Goal: Task Accomplishment & Management: Use online tool/utility

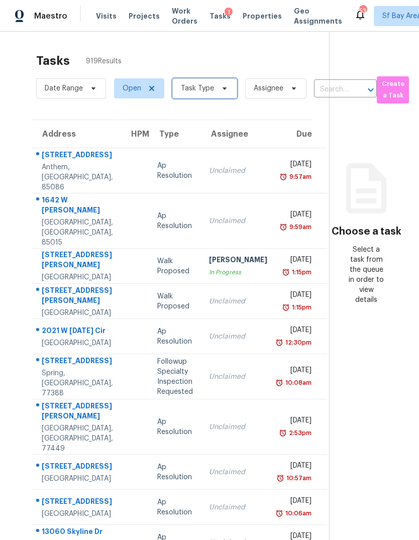
click at [181, 91] on span "Task Type" at bounding box center [197, 88] width 33 height 10
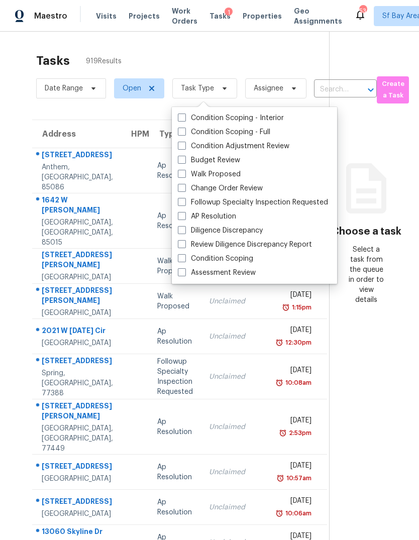
click at [181, 269] on span at bounding box center [182, 272] width 8 height 8
click at [181, 269] on input "Assessment Review" at bounding box center [181, 271] width 7 height 7
checkbox input "true"
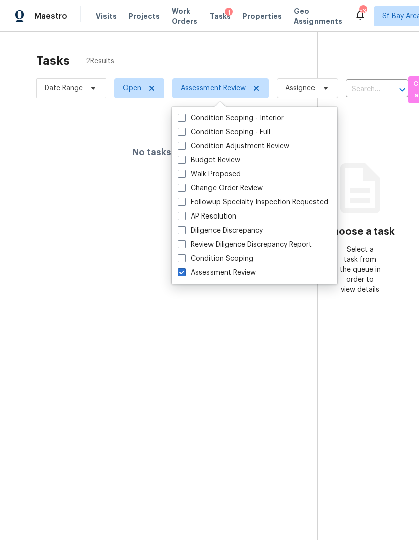
click at [65, 180] on div "No tasks found" at bounding box center [166, 152] width 269 height 64
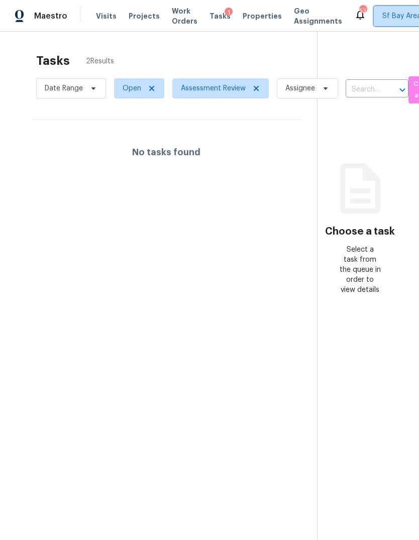
click at [382, 13] on span "Sf Bay Area + 73" at bounding box center [409, 16] width 55 height 10
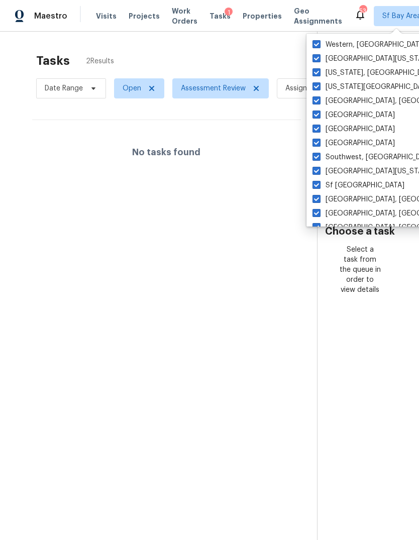
click at [314, 45] on span at bounding box center [316, 44] width 8 height 8
click at [314, 45] on input "Western, [GEOGRAPHIC_DATA]" at bounding box center [315, 43] width 7 height 7
checkbox input "false"
click at [316, 56] on span at bounding box center [316, 58] width 8 height 8
click at [316, 56] on input "[GEOGRAPHIC_DATA][US_STATE]" at bounding box center [315, 57] width 7 height 7
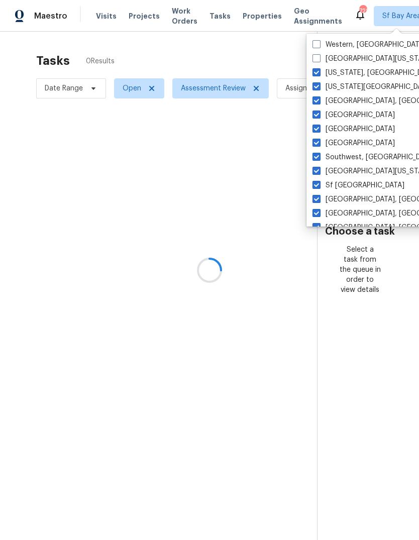
checkbox input "false"
click at [318, 69] on span at bounding box center [316, 72] width 8 height 8
click at [318, 69] on input "[US_STATE], [GEOGRAPHIC_DATA]" at bounding box center [315, 71] width 7 height 7
checkbox input "false"
click at [316, 86] on span at bounding box center [316, 86] width 8 height 8
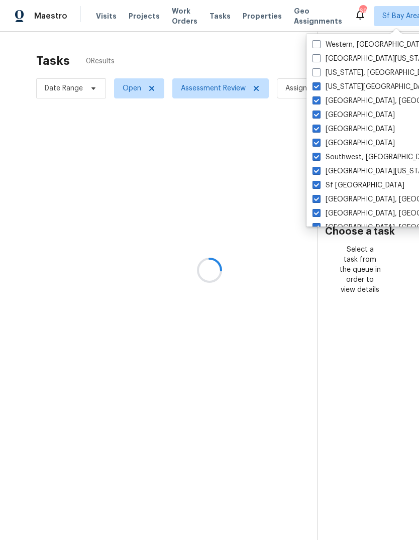
click at [316, 86] on input "[US_STATE][GEOGRAPHIC_DATA], [GEOGRAPHIC_DATA]" at bounding box center [315, 85] width 7 height 7
checkbox input "false"
click at [314, 102] on span at bounding box center [316, 100] width 8 height 8
click at [314, 102] on input "[GEOGRAPHIC_DATA], [GEOGRAPHIC_DATA]" at bounding box center [315, 99] width 7 height 7
checkbox input "false"
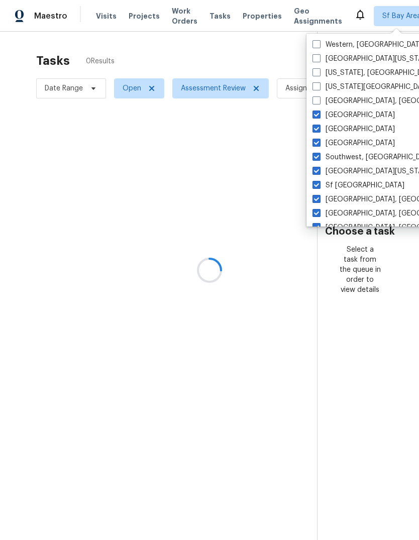
click at [313, 114] on span at bounding box center [316, 114] width 8 height 8
click at [313, 114] on input "[GEOGRAPHIC_DATA]" at bounding box center [315, 113] width 7 height 7
checkbox input "false"
click at [318, 157] on span at bounding box center [316, 157] width 8 height 8
click at [318, 157] on input "Southwest, [GEOGRAPHIC_DATA]" at bounding box center [315, 155] width 7 height 7
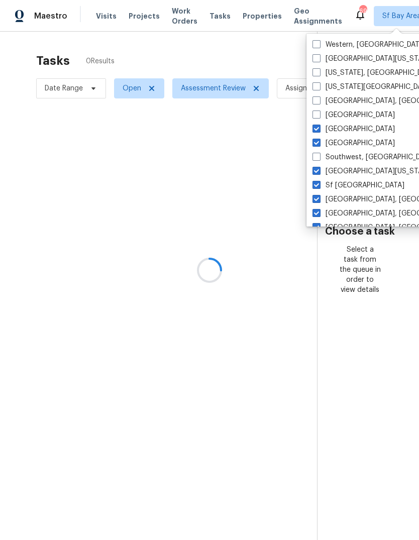
checkbox input "false"
click at [318, 141] on span at bounding box center [316, 143] width 8 height 8
click at [318, 141] on input "[GEOGRAPHIC_DATA]" at bounding box center [315, 141] width 7 height 7
checkbox input "false"
click at [335, 127] on label "[GEOGRAPHIC_DATA]" at bounding box center [353, 129] width 82 height 10
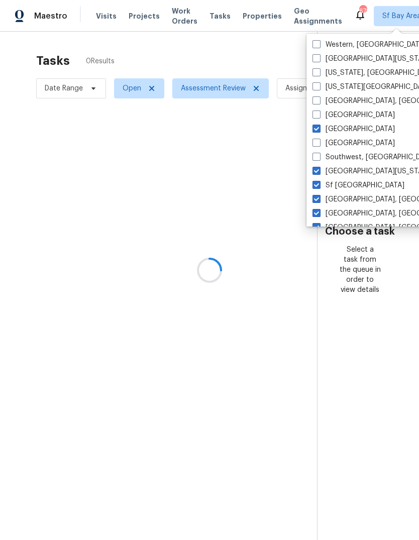
click at [319, 127] on input "[GEOGRAPHIC_DATA]" at bounding box center [315, 127] width 7 height 7
checkbox input "false"
click at [346, 171] on label "[GEOGRAPHIC_DATA][US_STATE]" at bounding box center [372, 171] width 120 height 10
click at [319, 171] on input "[GEOGRAPHIC_DATA][US_STATE]" at bounding box center [315, 169] width 7 height 7
checkbox input "false"
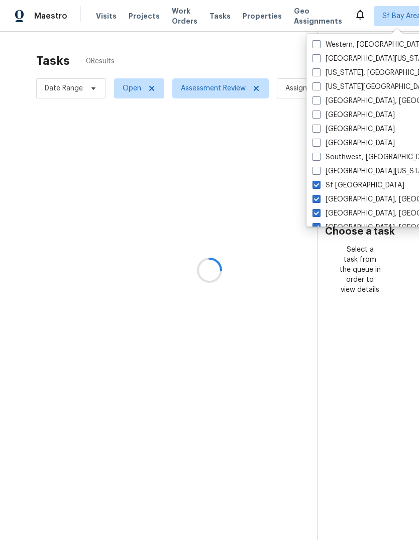
click at [355, 200] on label "[GEOGRAPHIC_DATA], [GEOGRAPHIC_DATA]" at bounding box center [390, 199] width 156 height 10
click at [319, 200] on input "[GEOGRAPHIC_DATA], [GEOGRAPHIC_DATA]" at bounding box center [315, 197] width 7 height 7
checkbox input "false"
click at [356, 212] on label "[GEOGRAPHIC_DATA], [GEOGRAPHIC_DATA]" at bounding box center [390, 213] width 156 height 10
click at [319, 212] on input "[GEOGRAPHIC_DATA], [GEOGRAPHIC_DATA]" at bounding box center [315, 211] width 7 height 7
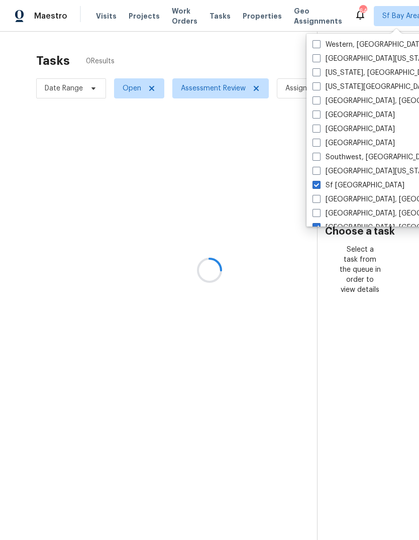
checkbox input "false"
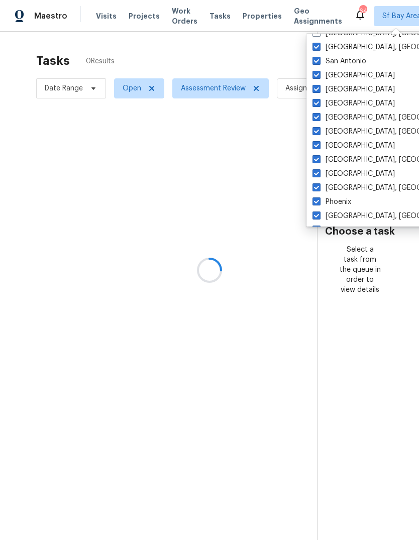
scroll to position [175, 0]
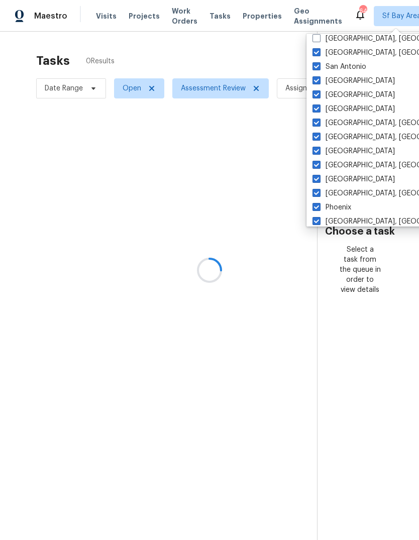
click at [354, 53] on label "[GEOGRAPHIC_DATA], [GEOGRAPHIC_DATA]" at bounding box center [390, 53] width 156 height 10
click at [319, 53] on input "[GEOGRAPHIC_DATA], [GEOGRAPHIC_DATA]" at bounding box center [315, 51] width 7 height 7
checkbox input "false"
click at [341, 148] on label "[GEOGRAPHIC_DATA]" at bounding box center [353, 151] width 82 height 10
click at [319, 148] on input "[GEOGRAPHIC_DATA]" at bounding box center [315, 149] width 7 height 7
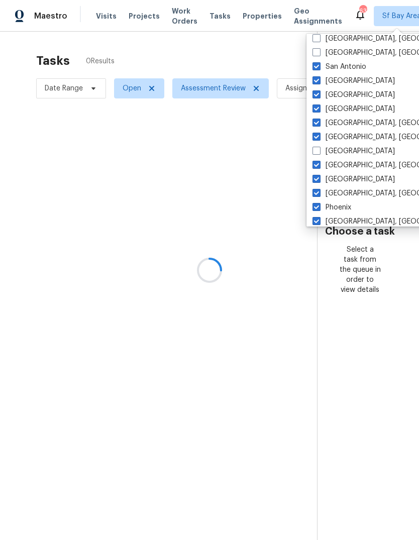
checkbox input "false"
click at [342, 66] on label "San Antonio" at bounding box center [339, 67] width 54 height 10
click at [319, 66] on input "San Antonio" at bounding box center [315, 65] width 7 height 7
checkbox input "false"
click at [341, 136] on label "[GEOGRAPHIC_DATA], [GEOGRAPHIC_DATA]" at bounding box center [390, 137] width 156 height 10
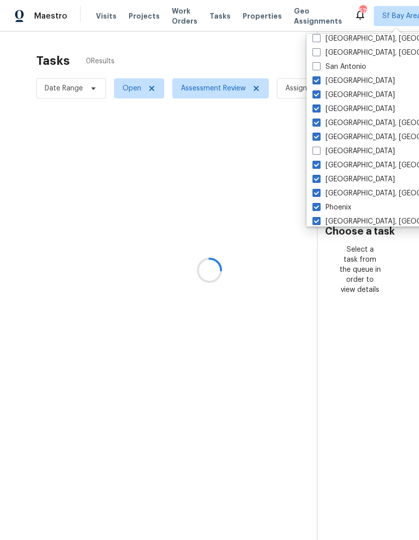
click at [319, 136] on input "[GEOGRAPHIC_DATA], [GEOGRAPHIC_DATA]" at bounding box center [315, 135] width 7 height 7
checkbox input "false"
click at [341, 79] on label "[GEOGRAPHIC_DATA]" at bounding box center [353, 81] width 82 height 10
click at [319, 79] on input "[GEOGRAPHIC_DATA]" at bounding box center [315, 79] width 7 height 7
checkbox input "false"
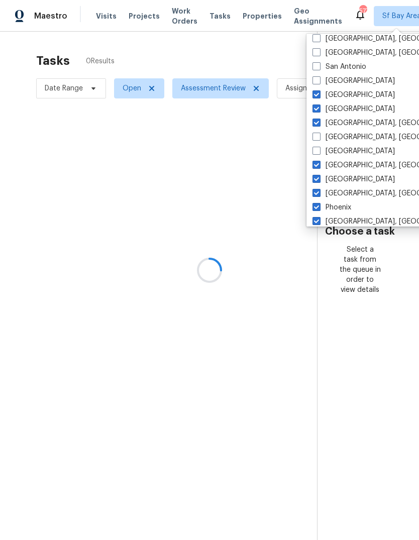
click at [340, 122] on label "[GEOGRAPHIC_DATA], [GEOGRAPHIC_DATA]" at bounding box center [390, 123] width 156 height 10
click at [319, 122] on input "[GEOGRAPHIC_DATA], [GEOGRAPHIC_DATA]" at bounding box center [315, 121] width 7 height 7
checkbox input "false"
click at [338, 93] on label "[GEOGRAPHIC_DATA]" at bounding box center [353, 95] width 82 height 10
click at [319, 93] on input "[GEOGRAPHIC_DATA]" at bounding box center [315, 93] width 7 height 7
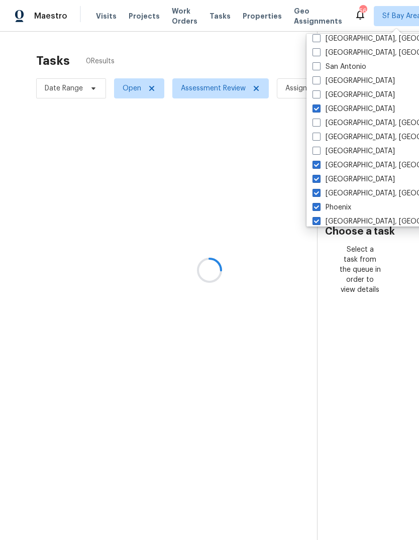
checkbox input "false"
click at [339, 109] on label "[GEOGRAPHIC_DATA]" at bounding box center [353, 109] width 82 height 10
click at [319, 109] on input "[GEOGRAPHIC_DATA]" at bounding box center [315, 107] width 7 height 7
checkbox input "false"
click at [347, 205] on label "Phoenix" at bounding box center [331, 207] width 39 height 10
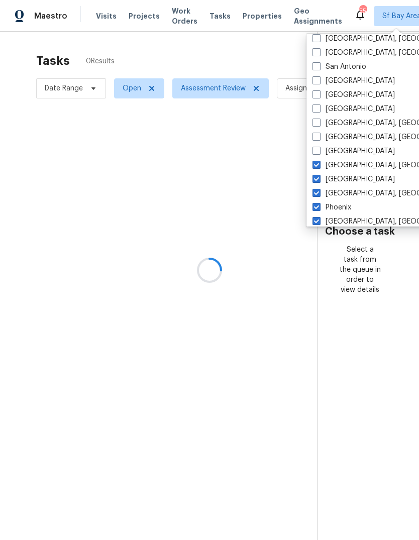
click at [319, 205] on input "Phoenix" at bounding box center [315, 205] width 7 height 7
checkbox input "false"
click at [343, 165] on label "[GEOGRAPHIC_DATA], [GEOGRAPHIC_DATA]" at bounding box center [390, 165] width 156 height 10
click at [319, 165] on input "[GEOGRAPHIC_DATA], [GEOGRAPHIC_DATA]" at bounding box center [315, 163] width 7 height 7
checkbox input "false"
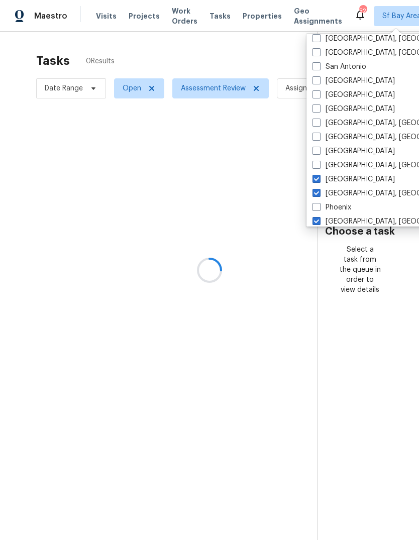
click at [344, 179] on label "[GEOGRAPHIC_DATA]" at bounding box center [353, 179] width 82 height 10
click at [319, 179] on input "[GEOGRAPHIC_DATA]" at bounding box center [315, 177] width 7 height 7
checkbox input "false"
click at [344, 194] on label "[GEOGRAPHIC_DATA], [GEOGRAPHIC_DATA]" at bounding box center [390, 193] width 156 height 10
click at [319, 194] on input "[GEOGRAPHIC_DATA], [GEOGRAPHIC_DATA]" at bounding box center [315, 191] width 7 height 7
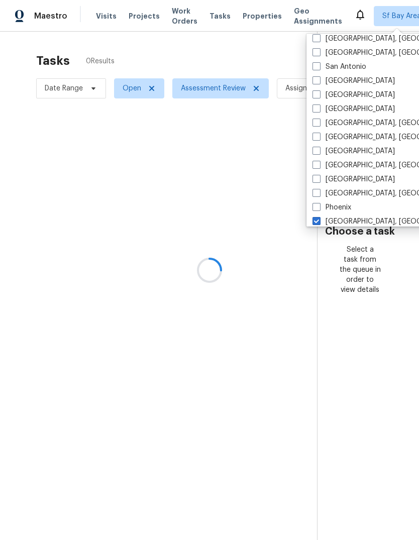
checkbox input "false"
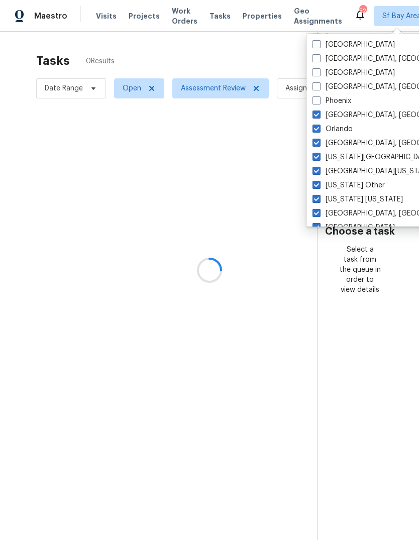
scroll to position [301, 0]
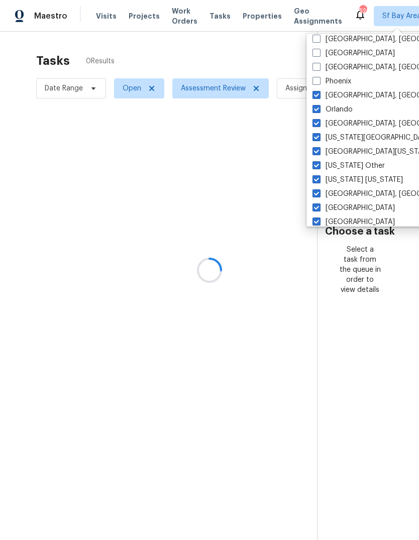
click at [350, 98] on label "[GEOGRAPHIC_DATA], [GEOGRAPHIC_DATA]" at bounding box center [390, 95] width 156 height 10
click at [319, 97] on input "[GEOGRAPHIC_DATA], [GEOGRAPHIC_DATA]" at bounding box center [315, 93] width 7 height 7
checkbox input "false"
click at [352, 190] on label "[GEOGRAPHIC_DATA], [GEOGRAPHIC_DATA]" at bounding box center [390, 194] width 156 height 10
click at [319, 190] on input "[GEOGRAPHIC_DATA], [GEOGRAPHIC_DATA]" at bounding box center [315, 192] width 7 height 7
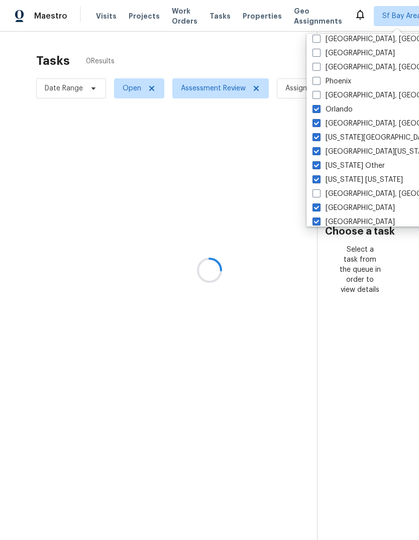
checkbox input "false"
click at [343, 111] on label "Orlando" at bounding box center [332, 109] width 40 height 10
click at [319, 111] on input "Orlando" at bounding box center [315, 107] width 7 height 7
checkbox input "false"
click at [349, 178] on label "[US_STATE] [US_STATE]" at bounding box center [357, 180] width 90 height 10
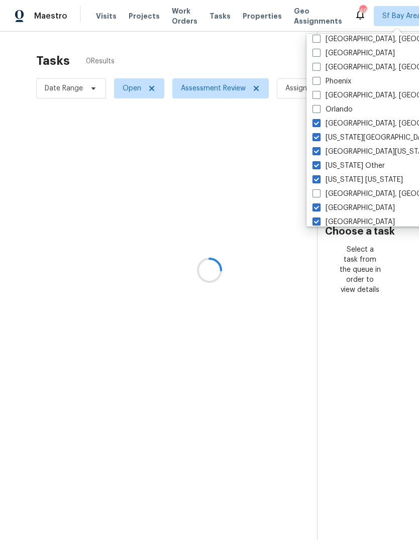
click at [319, 178] on input "[US_STATE] [US_STATE]" at bounding box center [315, 178] width 7 height 7
checkbox input "false"
click at [346, 121] on label "[GEOGRAPHIC_DATA], [GEOGRAPHIC_DATA]" at bounding box center [390, 123] width 156 height 10
click at [319, 121] on input "[GEOGRAPHIC_DATA], [GEOGRAPHIC_DATA]" at bounding box center [315, 121] width 7 height 7
checkbox input "false"
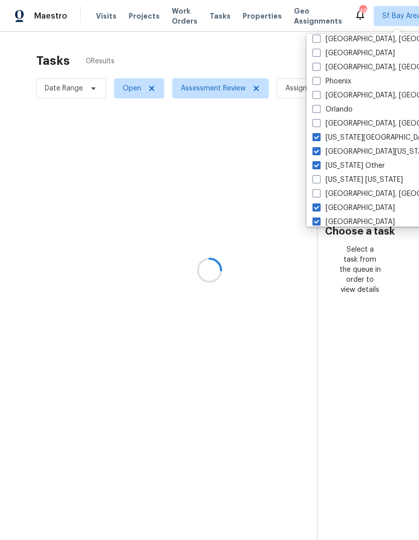
click at [348, 166] on label "[US_STATE] Other" at bounding box center [348, 166] width 72 height 10
click at [319, 166] on input "[US_STATE] Other" at bounding box center [315, 164] width 7 height 7
checkbox input "false"
click at [346, 150] on label "[GEOGRAPHIC_DATA][US_STATE]" at bounding box center [372, 152] width 120 height 10
click at [319, 150] on input "[GEOGRAPHIC_DATA][US_STATE]" at bounding box center [315, 150] width 7 height 7
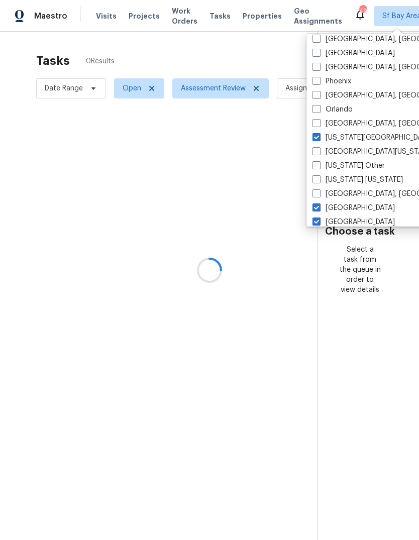
checkbox input "false"
click at [349, 134] on label "[US_STATE][GEOGRAPHIC_DATA], [GEOGRAPHIC_DATA]" at bounding box center [408, 138] width 193 height 10
click at [319, 134] on input "[US_STATE][GEOGRAPHIC_DATA], [GEOGRAPHIC_DATA]" at bounding box center [315, 136] width 7 height 7
checkbox input "false"
click at [350, 206] on label "[GEOGRAPHIC_DATA]" at bounding box center [353, 208] width 82 height 10
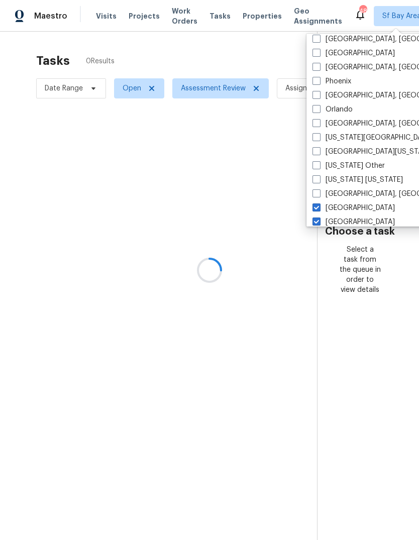
click at [319, 206] on input "[GEOGRAPHIC_DATA]" at bounding box center [315, 206] width 7 height 7
checkbox input "false"
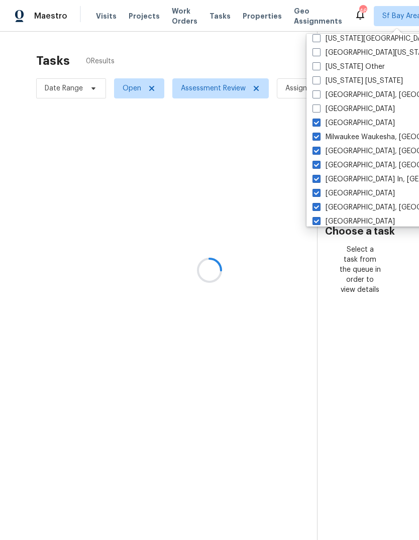
scroll to position [400, 0]
click at [339, 125] on label "[GEOGRAPHIC_DATA]" at bounding box center [353, 122] width 82 height 10
click at [319, 124] on input "[GEOGRAPHIC_DATA]" at bounding box center [315, 120] width 7 height 7
checkbox input "false"
click at [346, 189] on label "[GEOGRAPHIC_DATA]" at bounding box center [353, 193] width 82 height 10
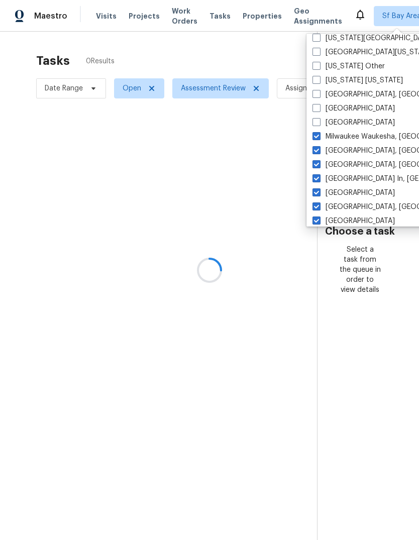
click at [319, 189] on input "[GEOGRAPHIC_DATA]" at bounding box center [315, 191] width 7 height 7
checkbox input "false"
click at [344, 138] on label "Milwaukee Waukesha, [GEOGRAPHIC_DATA]" at bounding box center [390, 136] width 156 height 10
click at [319, 138] on input "Milwaukee Waukesha, [GEOGRAPHIC_DATA]" at bounding box center [315, 134] width 7 height 7
click at [343, 138] on label "Milwaukee Waukesha, [GEOGRAPHIC_DATA]" at bounding box center [390, 136] width 156 height 10
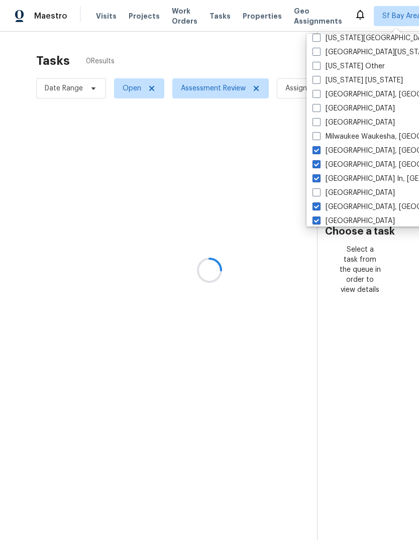
click at [319, 138] on input "Milwaukee Waukesha, [GEOGRAPHIC_DATA]" at bounding box center [315, 134] width 7 height 7
checkbox input "true"
click at [342, 164] on label "[GEOGRAPHIC_DATA], [GEOGRAPHIC_DATA]" at bounding box center [390, 165] width 156 height 10
click at [319, 164] on input "[GEOGRAPHIC_DATA], [GEOGRAPHIC_DATA]" at bounding box center [315, 163] width 7 height 7
checkbox input "false"
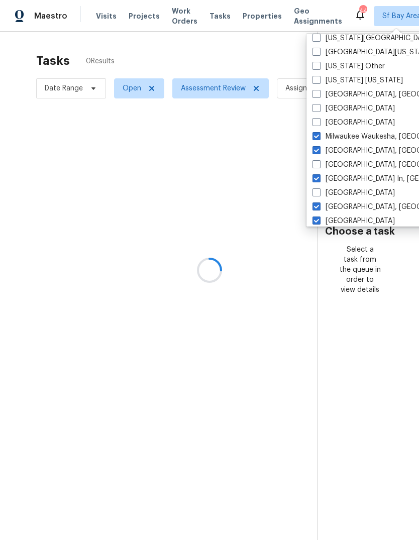
click at [342, 137] on label "Milwaukee Waukesha, [GEOGRAPHIC_DATA]" at bounding box center [390, 136] width 156 height 10
click at [319, 137] on input "Milwaukee Waukesha, [GEOGRAPHIC_DATA]" at bounding box center [315, 134] width 7 height 7
checkbox input "false"
click at [341, 152] on label "[GEOGRAPHIC_DATA], [GEOGRAPHIC_DATA]" at bounding box center [390, 151] width 156 height 10
click at [319, 152] on input "[GEOGRAPHIC_DATA], [GEOGRAPHIC_DATA]" at bounding box center [315, 149] width 7 height 7
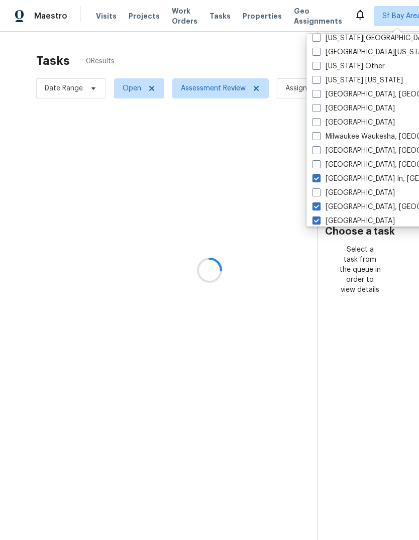
checkbox input "false"
click at [346, 179] on label "[GEOGRAPHIC_DATA] In, [GEOGRAPHIC_DATA]" at bounding box center [394, 179] width 164 height 10
click at [319, 179] on input "[GEOGRAPHIC_DATA] In, [GEOGRAPHIC_DATA]" at bounding box center [315, 177] width 7 height 7
checkbox input "false"
click at [348, 205] on label "[GEOGRAPHIC_DATA], [GEOGRAPHIC_DATA]" at bounding box center [390, 207] width 156 height 10
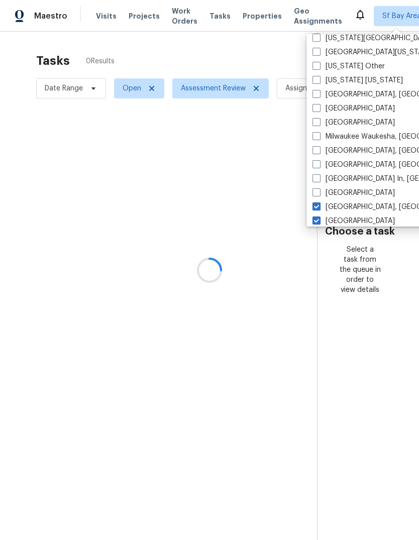
click at [319, 205] on input "[GEOGRAPHIC_DATA], [GEOGRAPHIC_DATA]" at bounding box center [315, 205] width 7 height 7
checkbox input "false"
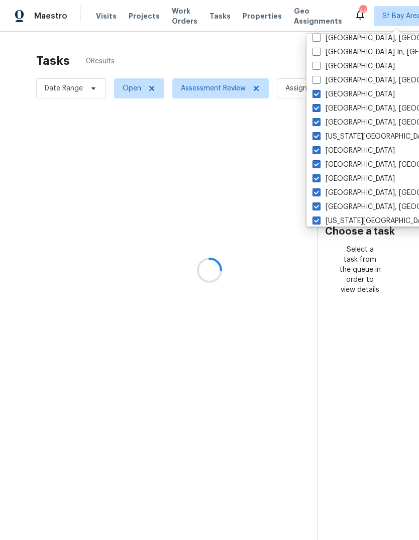
scroll to position [527, 0]
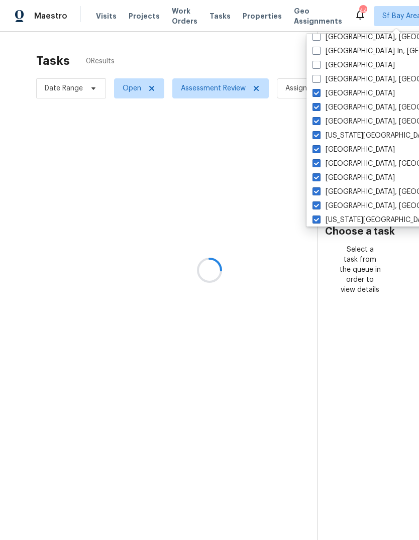
click at [337, 153] on label "[GEOGRAPHIC_DATA]" at bounding box center [353, 150] width 82 height 10
click at [319, 151] on input "[GEOGRAPHIC_DATA]" at bounding box center [315, 148] width 7 height 7
checkbox input "false"
click at [337, 96] on label "[GEOGRAPHIC_DATA]" at bounding box center [353, 93] width 82 height 10
click at [319, 95] on input "[GEOGRAPHIC_DATA]" at bounding box center [315, 91] width 7 height 7
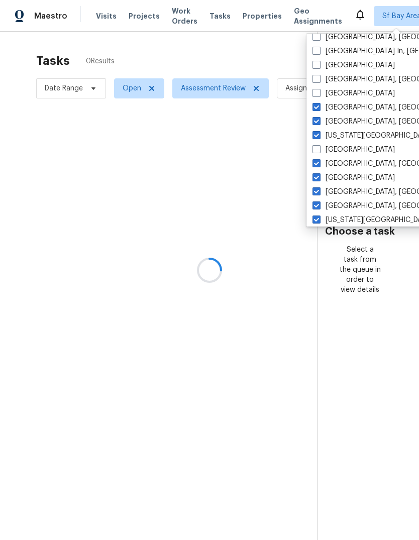
checkbox input "false"
click at [338, 126] on label "[GEOGRAPHIC_DATA], [GEOGRAPHIC_DATA]" at bounding box center [390, 121] width 156 height 10
click at [319, 123] on input "[GEOGRAPHIC_DATA], [GEOGRAPHIC_DATA]" at bounding box center [315, 119] width 7 height 7
checkbox input "false"
click at [340, 108] on label "[GEOGRAPHIC_DATA], [GEOGRAPHIC_DATA]" at bounding box center [390, 107] width 156 height 10
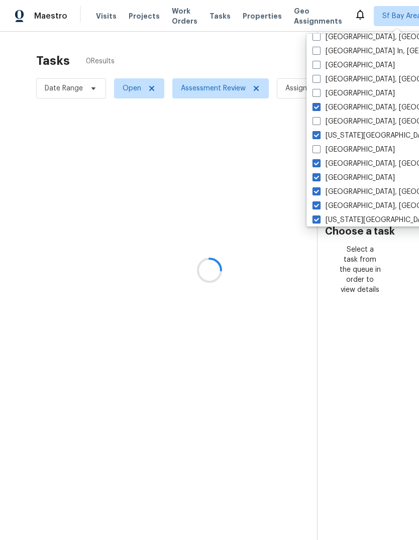
click at [319, 108] on input "[GEOGRAPHIC_DATA], [GEOGRAPHIC_DATA]" at bounding box center [315, 105] width 7 height 7
checkbox input "false"
click at [342, 135] on label "[US_STATE][GEOGRAPHIC_DATA]" at bounding box center [372, 135] width 120 height 10
click at [319, 135] on input "[US_STATE][GEOGRAPHIC_DATA]" at bounding box center [315, 133] width 7 height 7
checkbox input "false"
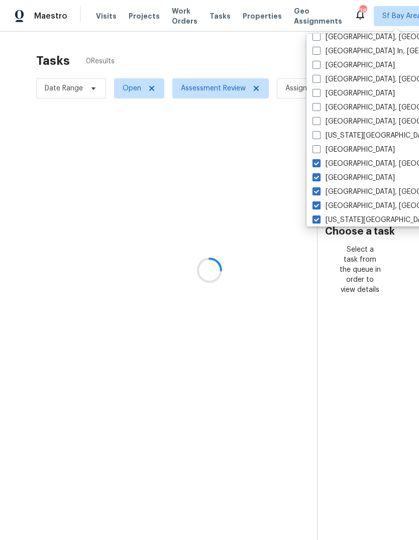
click at [348, 195] on label "[GEOGRAPHIC_DATA], [GEOGRAPHIC_DATA]" at bounding box center [390, 192] width 156 height 10
click at [319, 193] on input "[GEOGRAPHIC_DATA], [GEOGRAPHIC_DATA]" at bounding box center [315, 190] width 7 height 7
checkbox input "false"
click at [350, 161] on label "[GEOGRAPHIC_DATA], [GEOGRAPHIC_DATA]" at bounding box center [390, 164] width 156 height 10
click at [319, 161] on input "[GEOGRAPHIC_DATA], [GEOGRAPHIC_DATA]" at bounding box center [315, 162] width 7 height 7
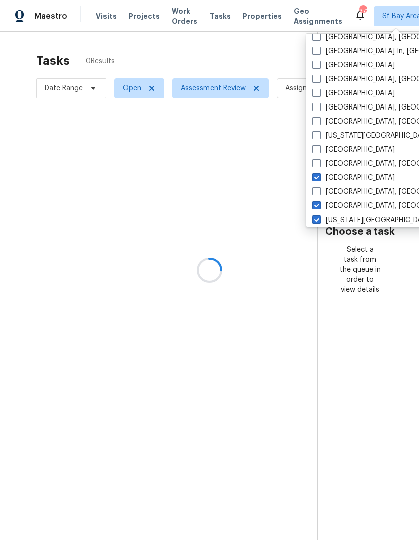
checkbox input "false"
click at [348, 177] on label "[GEOGRAPHIC_DATA]" at bounding box center [353, 178] width 82 height 10
click at [319, 177] on input "[GEOGRAPHIC_DATA]" at bounding box center [315, 176] width 7 height 7
checkbox input "false"
click at [356, 207] on label "[GEOGRAPHIC_DATA], [GEOGRAPHIC_DATA]" at bounding box center [390, 206] width 156 height 10
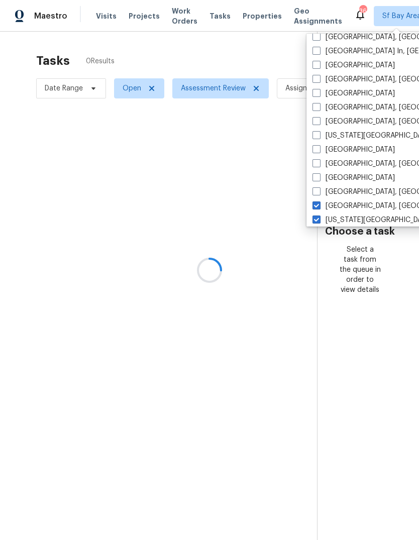
click at [319, 207] on input "[GEOGRAPHIC_DATA], [GEOGRAPHIC_DATA]" at bounding box center [315, 204] width 7 height 7
checkbox input "false"
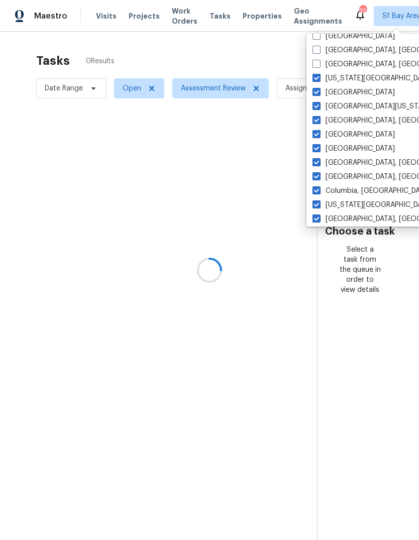
scroll to position [668, 0]
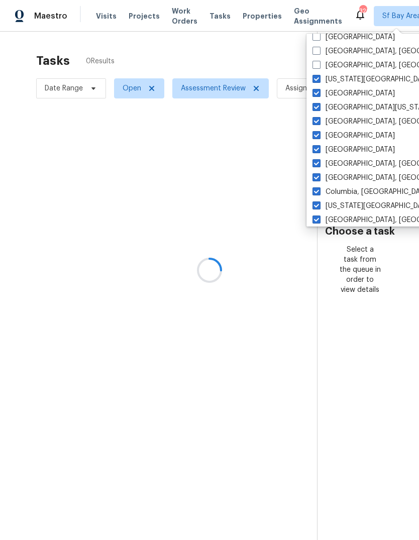
click at [353, 80] on label "[US_STATE][GEOGRAPHIC_DATA]" at bounding box center [372, 79] width 120 height 10
click at [319, 80] on input "[US_STATE][GEOGRAPHIC_DATA]" at bounding box center [315, 77] width 7 height 7
checkbox input "false"
click at [346, 176] on label "[GEOGRAPHIC_DATA], [GEOGRAPHIC_DATA]" at bounding box center [390, 178] width 156 height 10
click at [319, 176] on input "[GEOGRAPHIC_DATA], [GEOGRAPHIC_DATA]" at bounding box center [315, 176] width 7 height 7
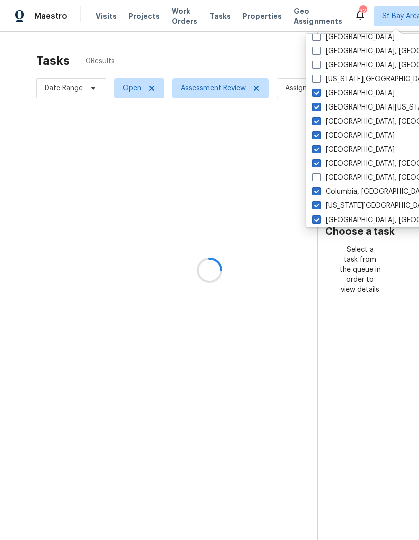
checkbox input "false"
click at [337, 97] on label "[GEOGRAPHIC_DATA]" at bounding box center [353, 93] width 82 height 10
click at [319, 95] on input "[GEOGRAPHIC_DATA]" at bounding box center [315, 91] width 7 height 7
checkbox input "false"
click at [343, 131] on label "[GEOGRAPHIC_DATA]" at bounding box center [353, 135] width 82 height 10
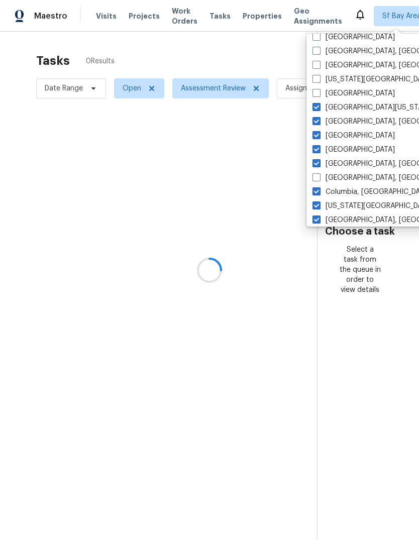
click at [319, 131] on input "[GEOGRAPHIC_DATA]" at bounding box center [315, 133] width 7 height 7
checkbox input "false"
click at [345, 109] on label "[GEOGRAPHIC_DATA][US_STATE]" at bounding box center [372, 107] width 120 height 10
click at [319, 109] on input "[GEOGRAPHIC_DATA][US_STATE]" at bounding box center [315, 105] width 7 height 7
checkbox input "false"
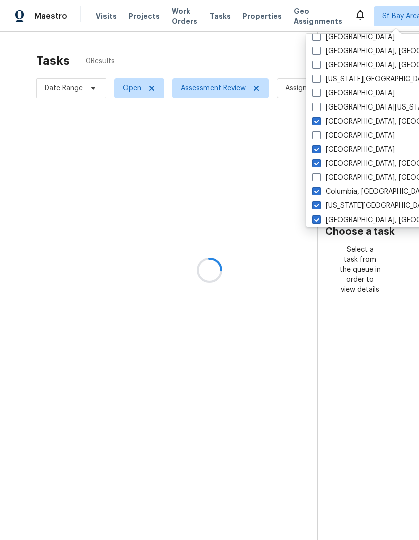
click at [341, 125] on label "[GEOGRAPHIC_DATA], [GEOGRAPHIC_DATA]" at bounding box center [390, 121] width 156 height 10
click at [319, 123] on input "[GEOGRAPHIC_DATA], [GEOGRAPHIC_DATA]" at bounding box center [315, 119] width 7 height 7
checkbox input "false"
click at [342, 163] on label "[GEOGRAPHIC_DATA], [GEOGRAPHIC_DATA]" at bounding box center [390, 164] width 156 height 10
click at [319, 163] on input "[GEOGRAPHIC_DATA], [GEOGRAPHIC_DATA]" at bounding box center [315, 162] width 7 height 7
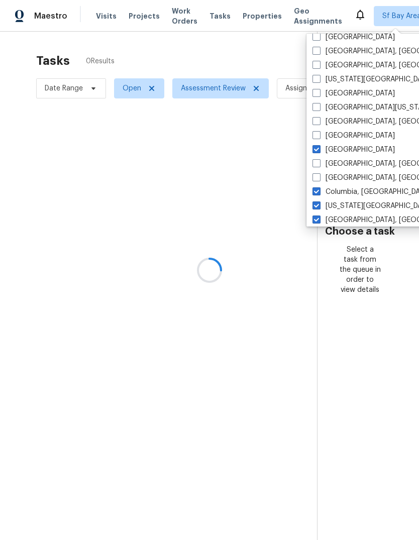
click at [342, 163] on label "[GEOGRAPHIC_DATA], [GEOGRAPHIC_DATA]" at bounding box center [390, 164] width 156 height 10
click at [319, 163] on input "[GEOGRAPHIC_DATA], [GEOGRAPHIC_DATA]" at bounding box center [315, 162] width 7 height 7
checkbox input "true"
click at [349, 191] on label "Columbia, [GEOGRAPHIC_DATA]" at bounding box center [371, 192] width 118 height 10
click at [319, 191] on input "Columbia, [GEOGRAPHIC_DATA]" at bounding box center [315, 190] width 7 height 7
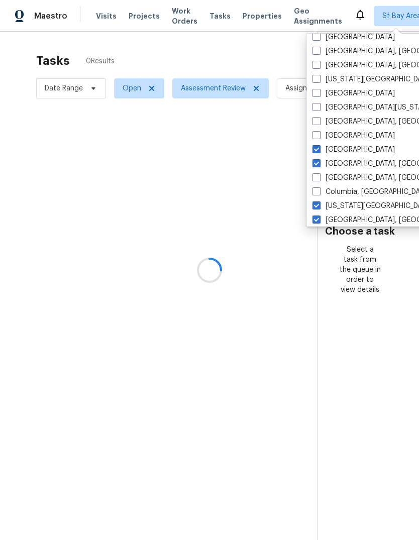
checkbox input "false"
click at [351, 209] on label "[US_STATE][GEOGRAPHIC_DATA], [GEOGRAPHIC_DATA]" at bounding box center [408, 206] width 193 height 10
click at [319, 207] on input "[US_STATE][GEOGRAPHIC_DATA], [GEOGRAPHIC_DATA]" at bounding box center [315, 204] width 7 height 7
checkbox input "false"
click at [338, 151] on label "[GEOGRAPHIC_DATA]" at bounding box center [353, 150] width 82 height 10
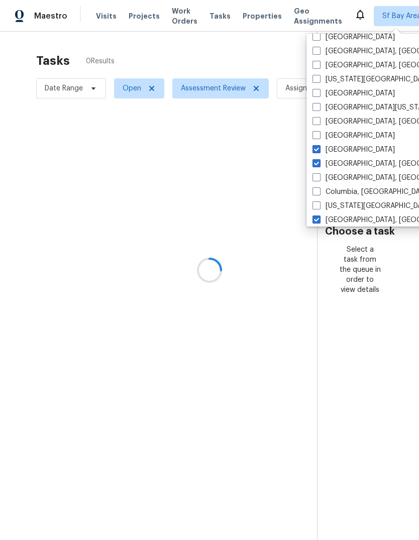
click at [319, 151] on input "[GEOGRAPHIC_DATA]" at bounding box center [315, 148] width 7 height 7
checkbox input "false"
click at [341, 165] on label "[GEOGRAPHIC_DATA], [GEOGRAPHIC_DATA]" at bounding box center [390, 164] width 156 height 10
click at [319, 165] on input "[GEOGRAPHIC_DATA], [GEOGRAPHIC_DATA]" at bounding box center [315, 162] width 7 height 7
checkbox input "false"
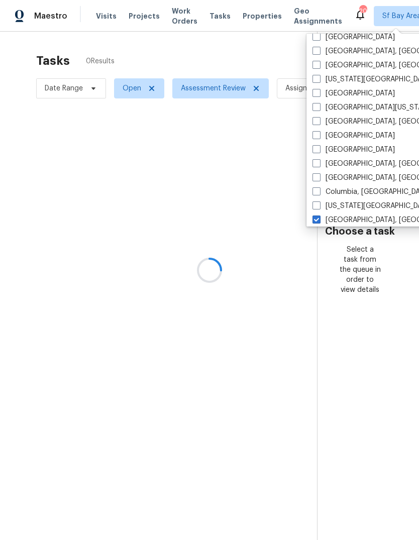
click at [352, 218] on label "[GEOGRAPHIC_DATA], [GEOGRAPHIC_DATA]" at bounding box center [390, 220] width 156 height 10
click at [319, 218] on input "[GEOGRAPHIC_DATA], [GEOGRAPHIC_DATA]" at bounding box center [315, 218] width 7 height 7
checkbox input "false"
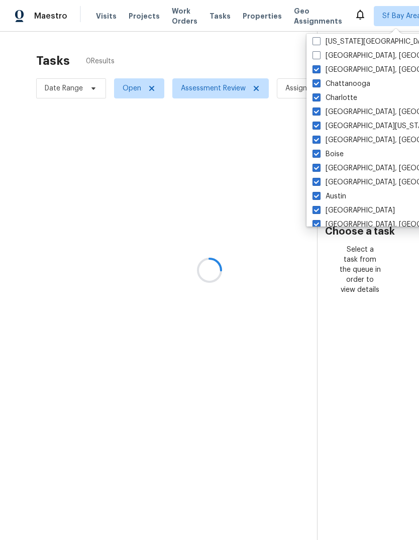
scroll to position [823, 0]
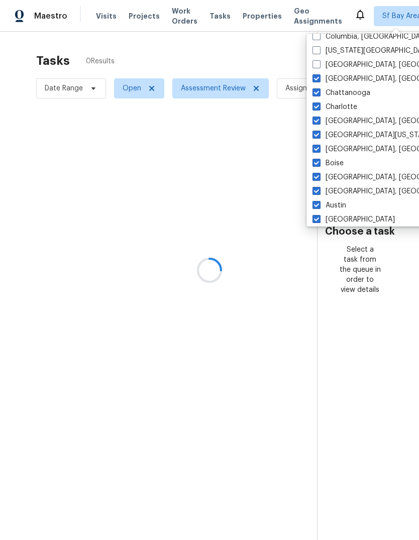
click at [337, 148] on label "[GEOGRAPHIC_DATA], [GEOGRAPHIC_DATA]" at bounding box center [390, 149] width 156 height 10
click at [319, 148] on input "[GEOGRAPHIC_DATA], [GEOGRAPHIC_DATA]" at bounding box center [315, 147] width 7 height 7
checkbox input "false"
click at [340, 80] on label "[GEOGRAPHIC_DATA], [GEOGRAPHIC_DATA]" at bounding box center [390, 79] width 156 height 10
click at [319, 80] on input "[GEOGRAPHIC_DATA], [GEOGRAPHIC_DATA]" at bounding box center [315, 77] width 7 height 7
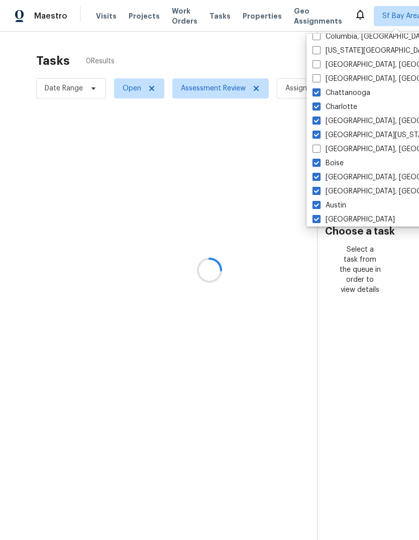
checkbox input "false"
click at [342, 109] on label "Charlotte" at bounding box center [334, 107] width 45 height 10
click at [319, 108] on input "Charlotte" at bounding box center [315, 105] width 7 height 7
checkbox input "false"
click at [346, 93] on label "Chattanooga" at bounding box center [341, 93] width 58 height 10
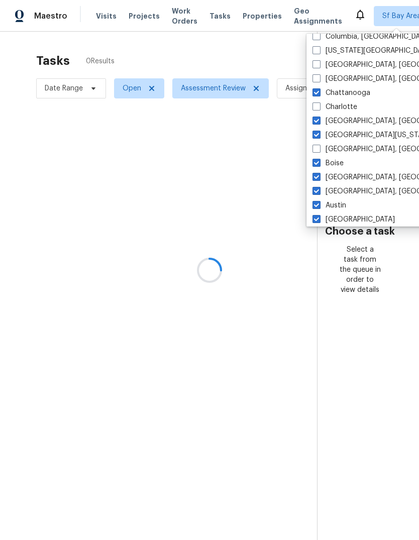
click at [319, 93] on input "Chattanooga" at bounding box center [315, 91] width 7 height 7
checkbox input "false"
click at [338, 138] on label "[GEOGRAPHIC_DATA][US_STATE], [GEOGRAPHIC_DATA]" at bounding box center [408, 135] width 193 height 10
click at [319, 137] on input "[GEOGRAPHIC_DATA][US_STATE], [GEOGRAPHIC_DATA]" at bounding box center [315, 133] width 7 height 7
checkbox input "false"
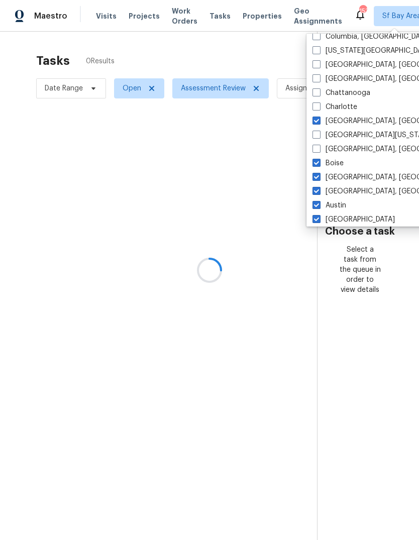
click at [344, 117] on label "[GEOGRAPHIC_DATA], [GEOGRAPHIC_DATA]" at bounding box center [390, 121] width 156 height 10
click at [319, 117] on input "[GEOGRAPHIC_DATA], [GEOGRAPHIC_DATA]" at bounding box center [315, 119] width 7 height 7
checkbox input "false"
click at [338, 165] on label "Boise" at bounding box center [327, 163] width 31 height 10
click at [319, 165] on input "Boise" at bounding box center [315, 161] width 7 height 7
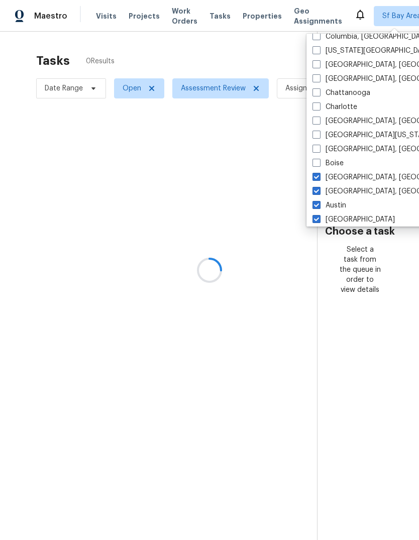
checkbox input "false"
click at [345, 209] on label "Austin" at bounding box center [329, 205] width 34 height 10
click at [319, 207] on input "Austin" at bounding box center [315, 203] width 7 height 7
checkbox input "false"
click at [343, 174] on label "[GEOGRAPHIC_DATA], [GEOGRAPHIC_DATA]" at bounding box center [390, 177] width 156 height 10
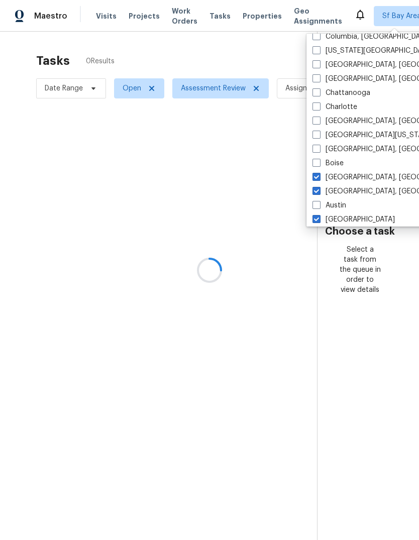
click at [319, 174] on input "[GEOGRAPHIC_DATA], [GEOGRAPHIC_DATA]" at bounding box center [315, 175] width 7 height 7
checkbox input "false"
click at [343, 189] on label "[GEOGRAPHIC_DATA], [GEOGRAPHIC_DATA]" at bounding box center [390, 191] width 156 height 10
click at [319, 189] on input "[GEOGRAPHIC_DATA], [GEOGRAPHIC_DATA]" at bounding box center [315, 189] width 7 height 7
checkbox input "false"
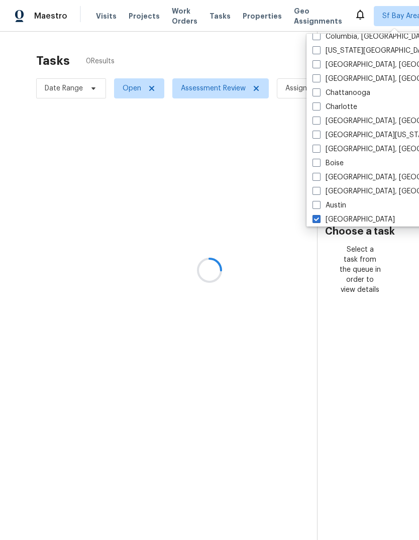
click at [342, 218] on label "[GEOGRAPHIC_DATA]" at bounding box center [353, 219] width 82 height 10
click at [319, 218] on input "[GEOGRAPHIC_DATA]" at bounding box center [315, 217] width 7 height 7
checkbox input "false"
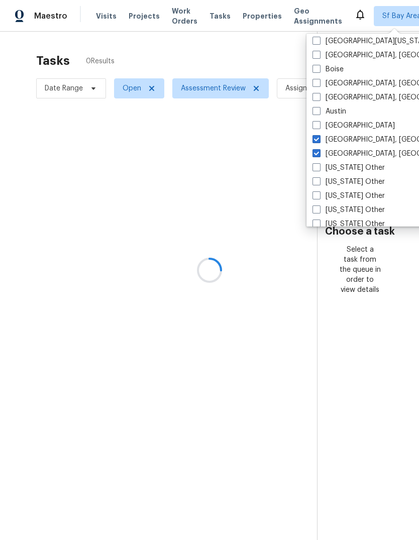
scroll to position [924, 0]
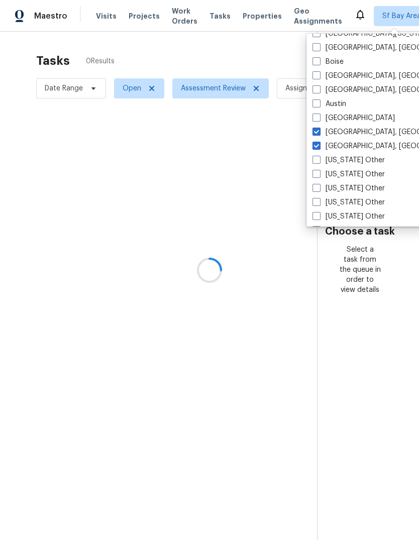
click at [343, 129] on label "[GEOGRAPHIC_DATA], [GEOGRAPHIC_DATA]" at bounding box center [390, 132] width 156 height 10
click at [319, 129] on input "[GEOGRAPHIC_DATA], [GEOGRAPHIC_DATA]" at bounding box center [315, 130] width 7 height 7
checkbox input "false"
click at [345, 147] on label "[GEOGRAPHIC_DATA], [GEOGRAPHIC_DATA]" at bounding box center [390, 146] width 156 height 10
click at [319, 147] on input "[GEOGRAPHIC_DATA], [GEOGRAPHIC_DATA]" at bounding box center [315, 144] width 7 height 7
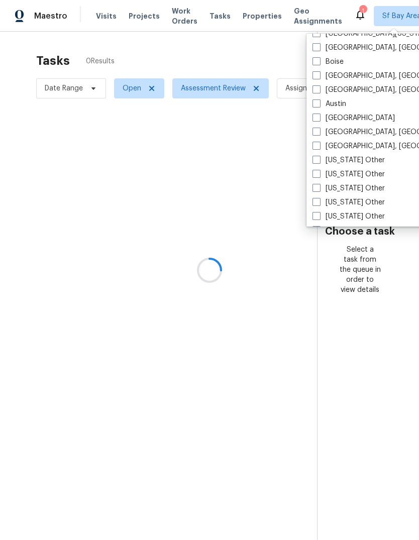
checkbox input "false"
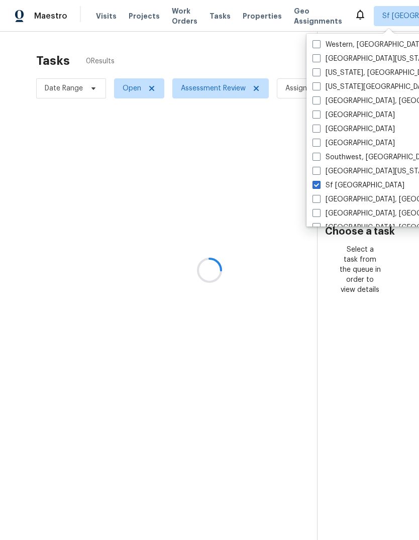
click at [103, 8] on div at bounding box center [209, 270] width 419 height 540
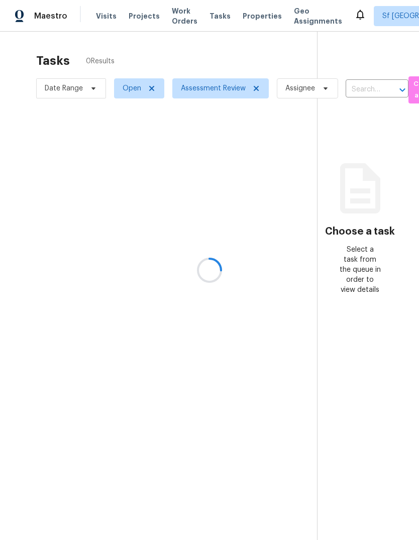
click at [100, 21] on div at bounding box center [209, 270] width 419 height 540
click at [100, 15] on div at bounding box center [209, 270] width 419 height 540
click at [99, 15] on span "Visits" at bounding box center [106, 16] width 21 height 10
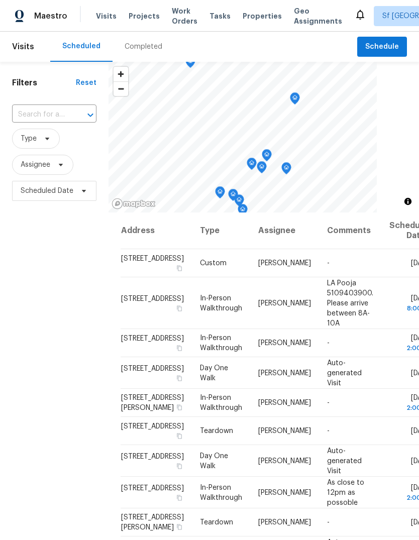
click at [130, 52] on div "Completed" at bounding box center [143, 47] width 62 height 30
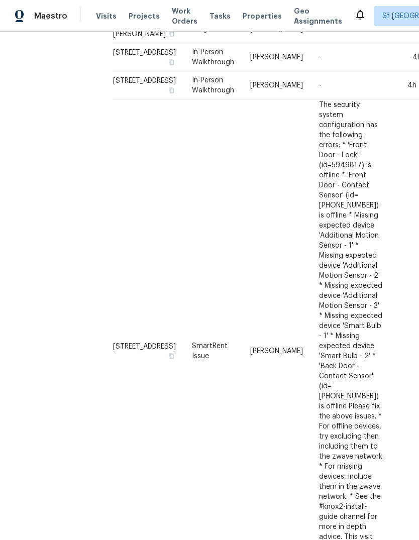
scroll to position [820, 11]
